Goal: Task Accomplishment & Management: Use online tool/utility

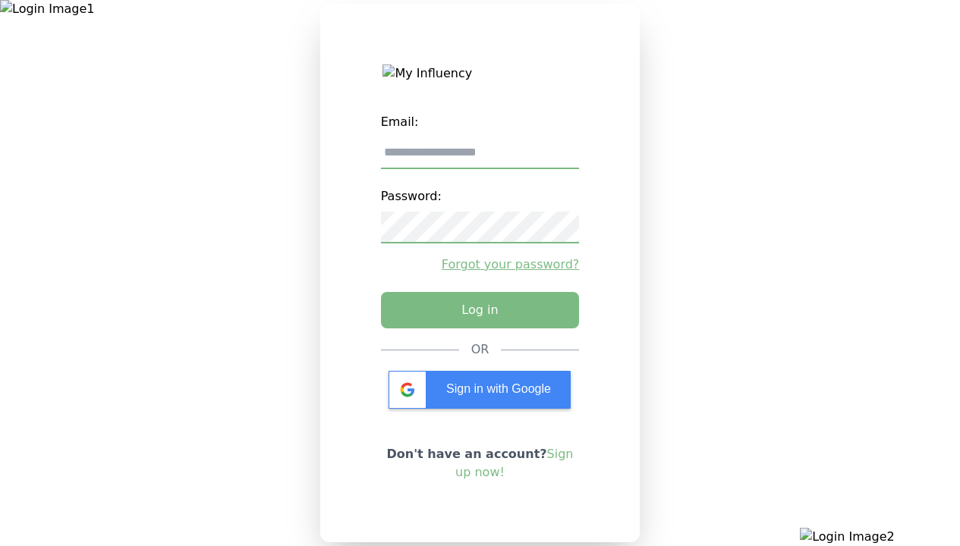
click at [479, 159] on input "email" at bounding box center [480, 153] width 199 height 32
type input "**********"
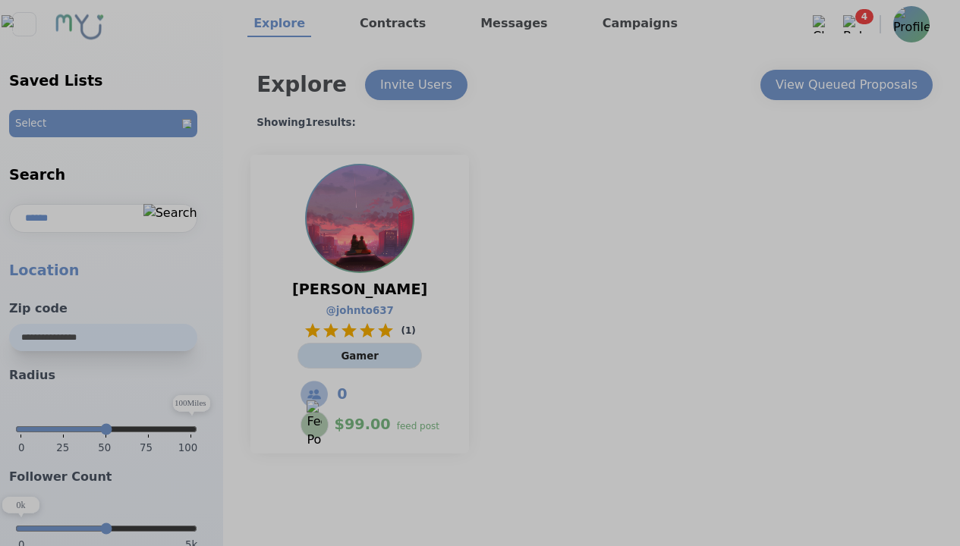
select select "*"
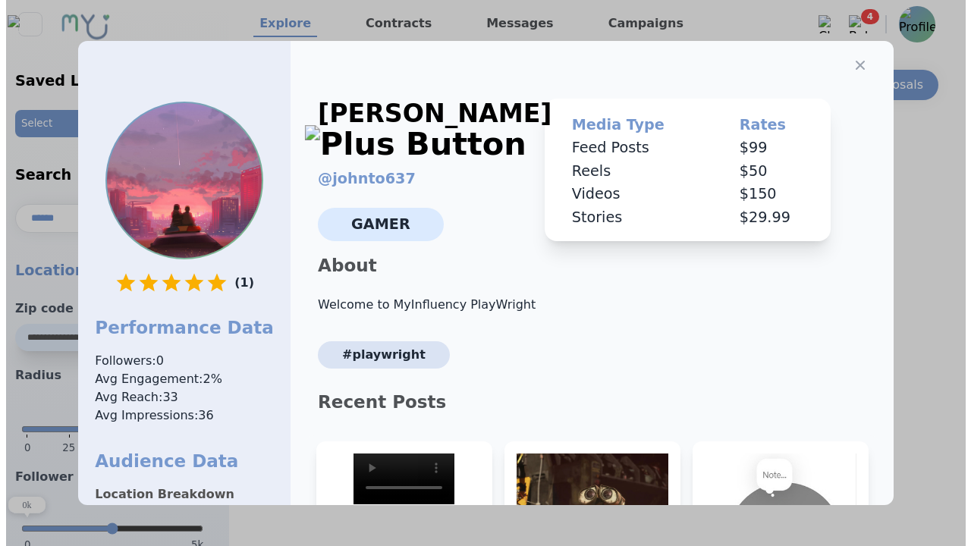
scroll to position [229, 0]
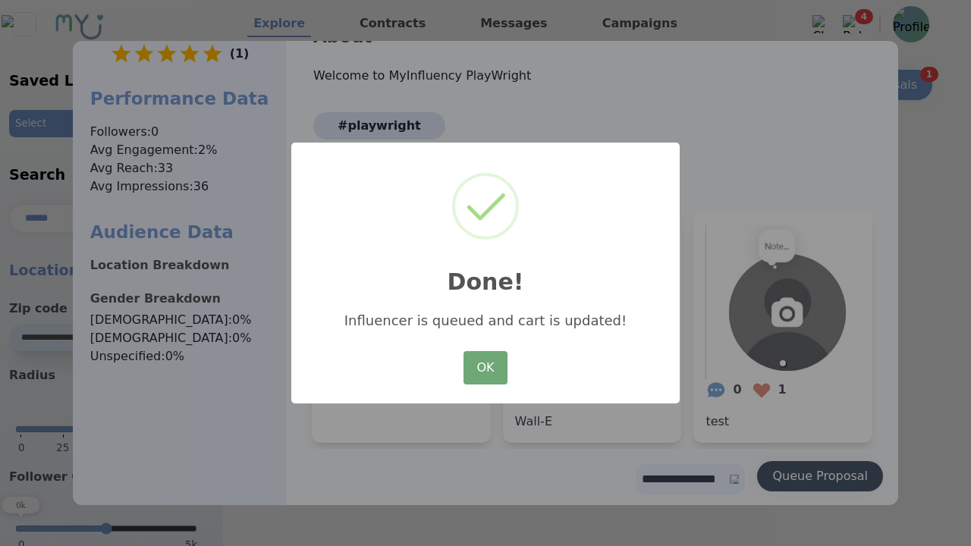
click at [486, 369] on button "OK" at bounding box center [486, 367] width 44 height 33
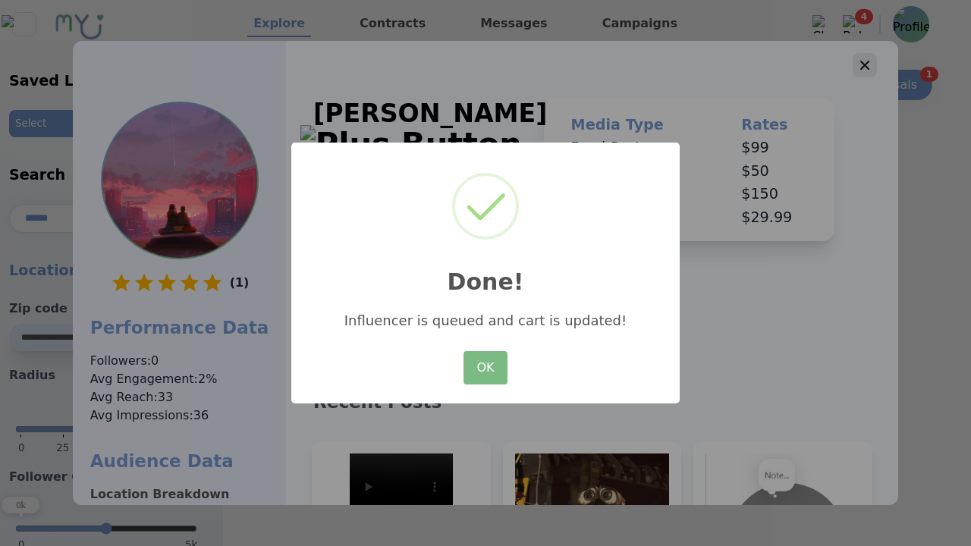
click at [860, 61] on icon "button" at bounding box center [864, 65] width 9 height 9
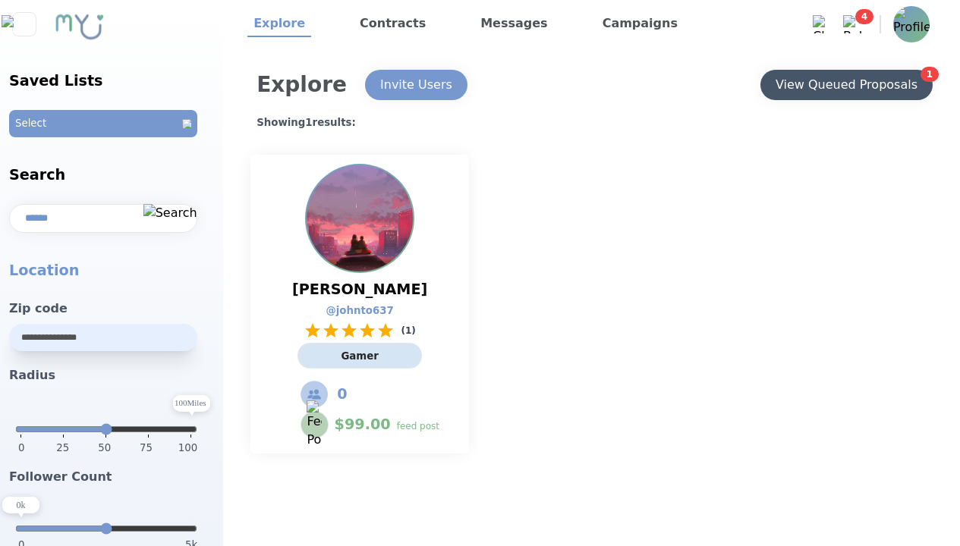
click at [845, 85] on div "View Queued Proposals" at bounding box center [846, 85] width 142 height 18
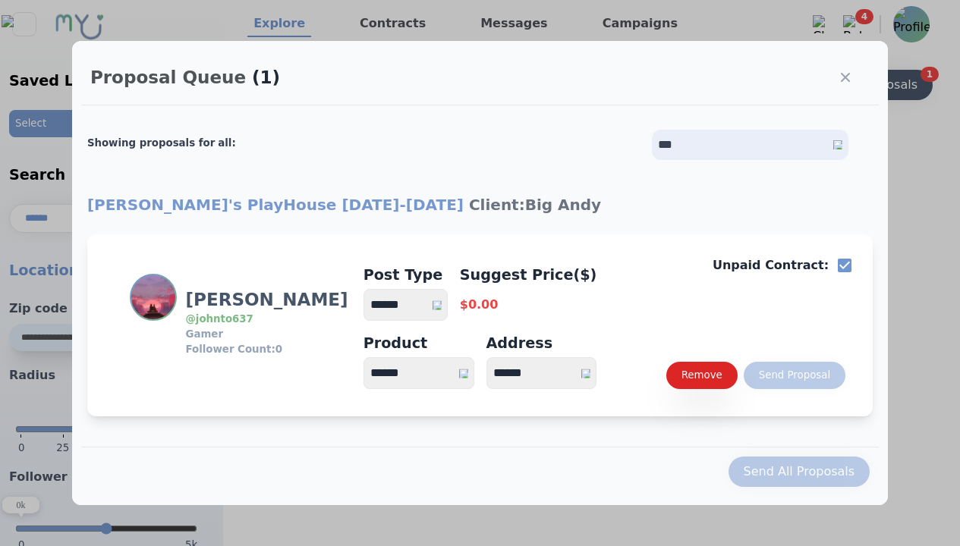
select select "*"
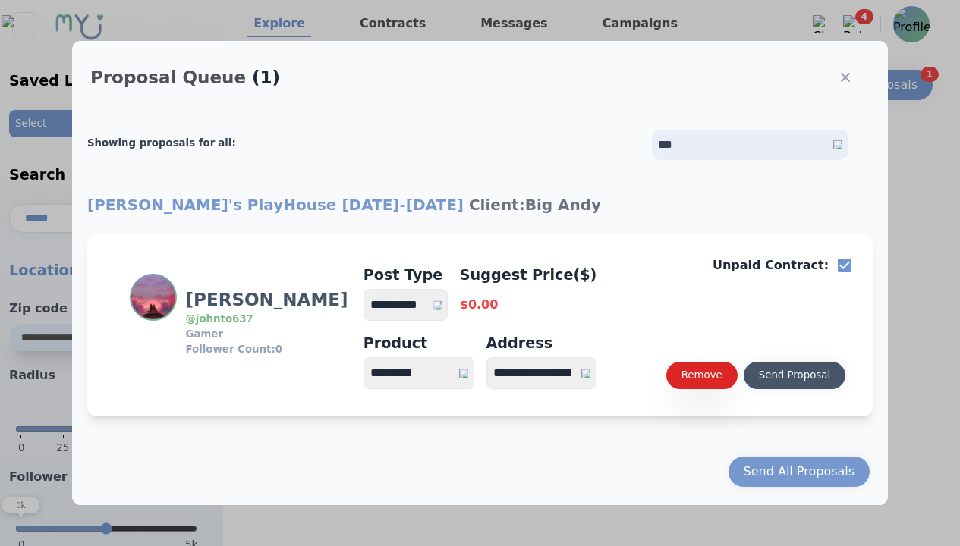
click at [413, 305] on select "**********" at bounding box center [405, 305] width 84 height 32
click at [794, 376] on div "Send Proposal" at bounding box center [794, 375] width 71 height 15
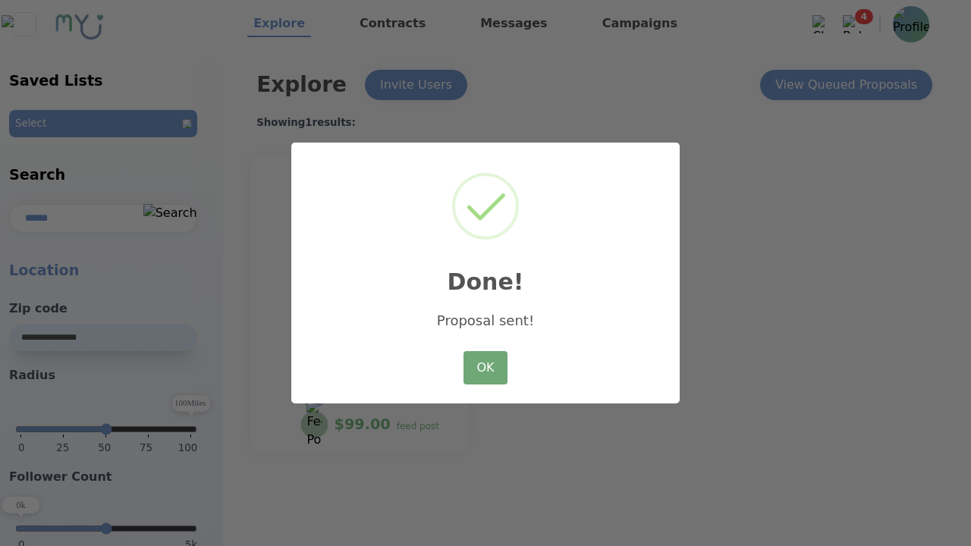
click at [486, 369] on button "OK" at bounding box center [486, 367] width 44 height 33
